Goal: Transaction & Acquisition: Purchase product/service

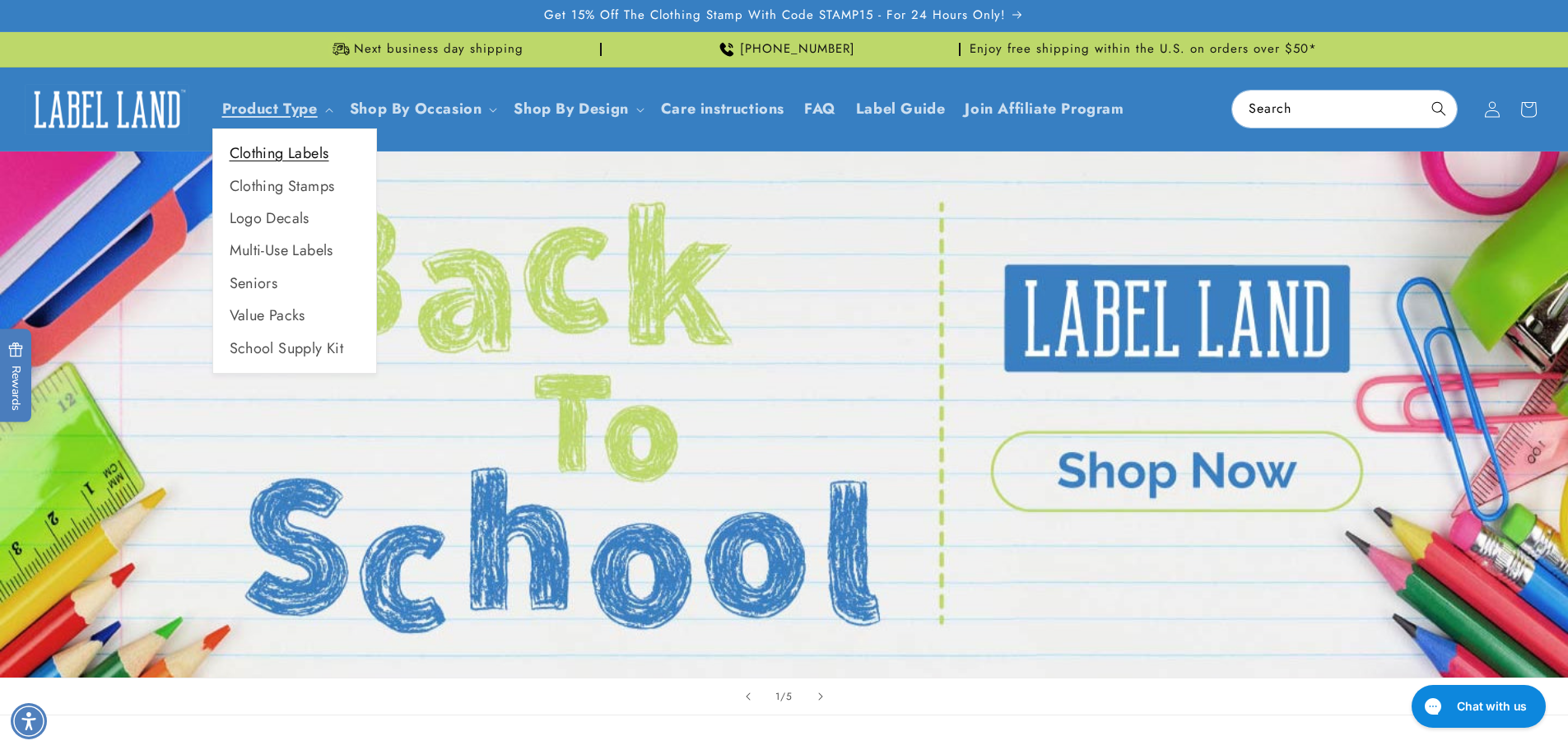
click at [305, 161] on link "Clothing Labels" at bounding box center [294, 154] width 163 height 32
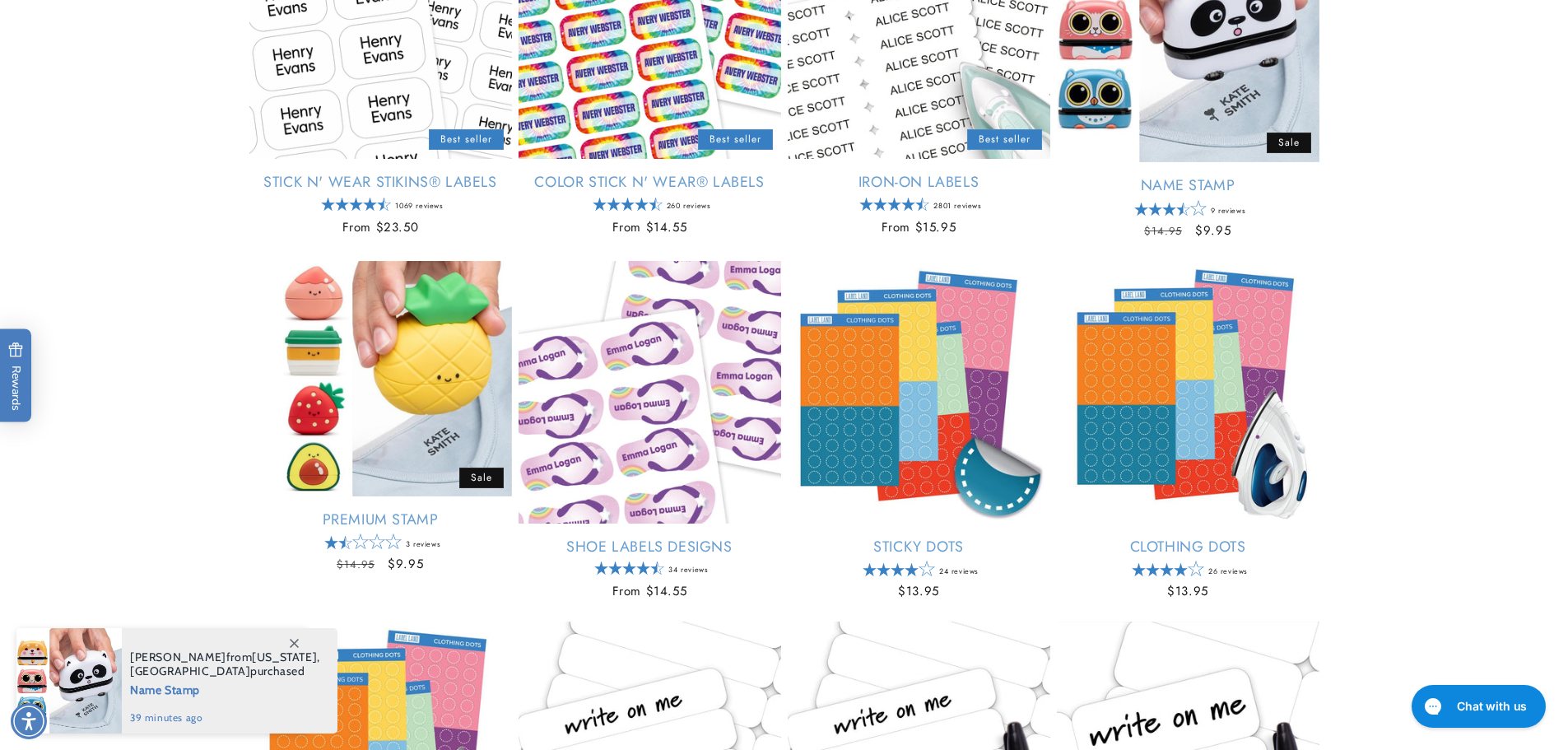
scroll to position [494, 0]
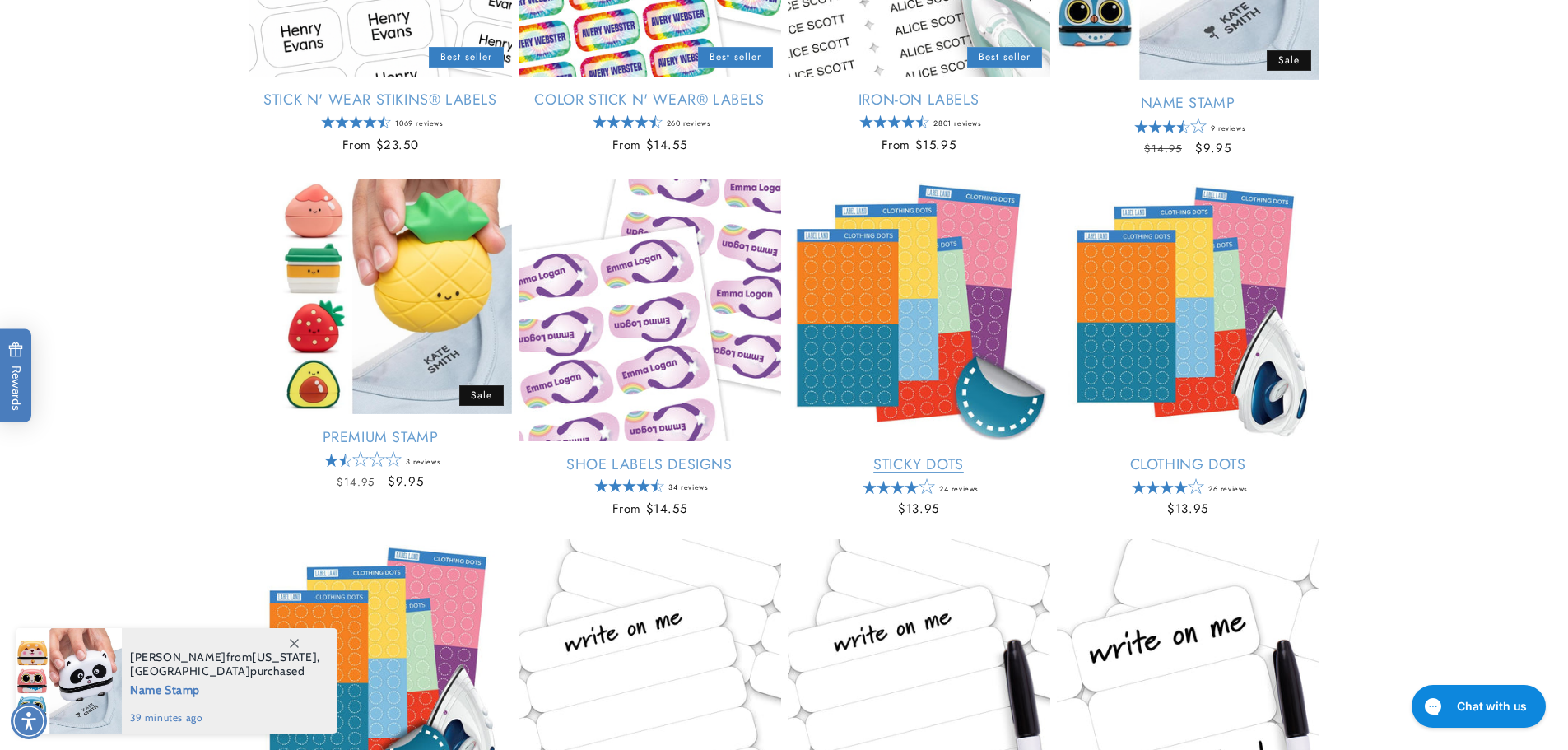
click at [852, 455] on link "Sticky Dots" at bounding box center [918, 464] width 262 height 19
